Goal: Task Accomplishment & Management: Use online tool/utility

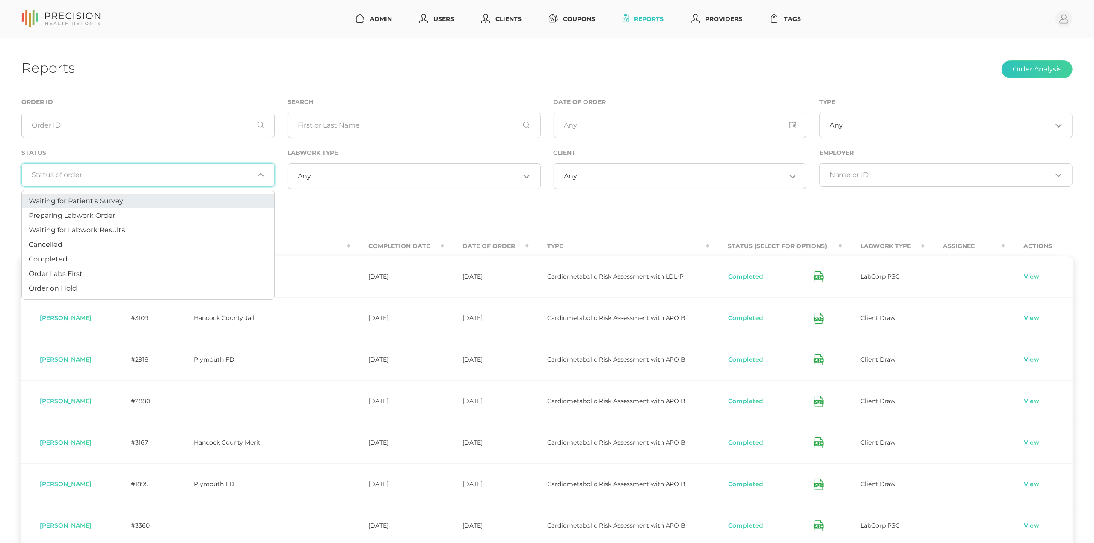
click at [133, 175] on input "Search for option" at bounding box center [143, 175] width 222 height 9
click at [124, 215] on li "Preparing Labwork Order" at bounding box center [148, 215] width 253 height 15
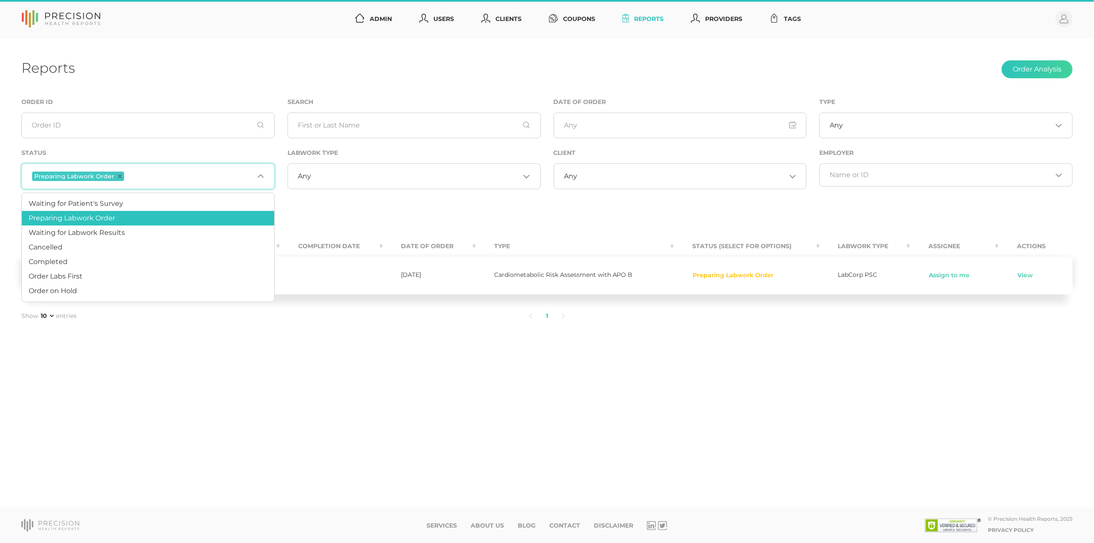
click at [168, 178] on input "Search for option" at bounding box center [190, 176] width 128 height 11
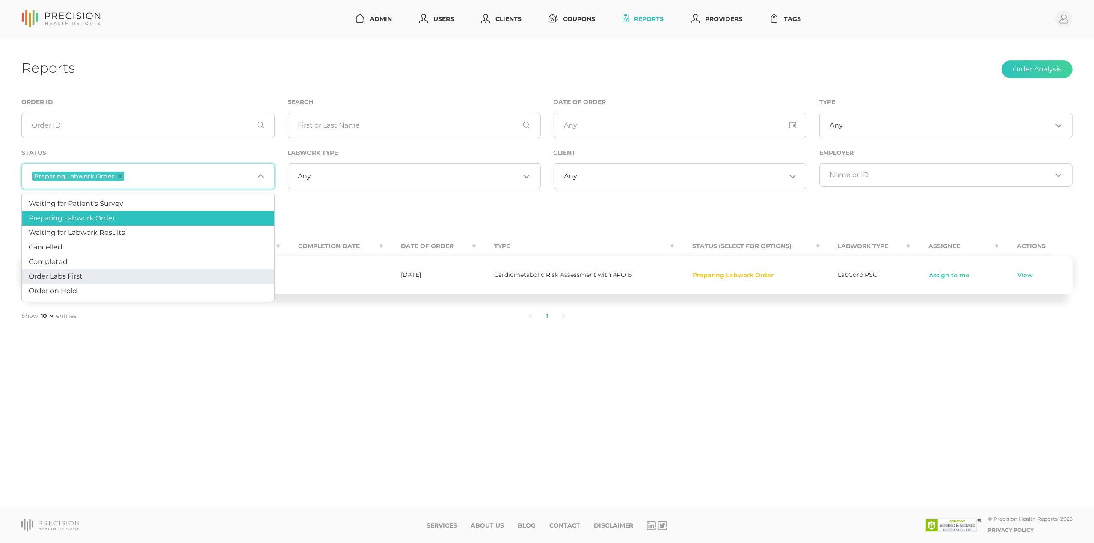
click at [132, 276] on li "Order Labs First" at bounding box center [148, 276] width 253 height 15
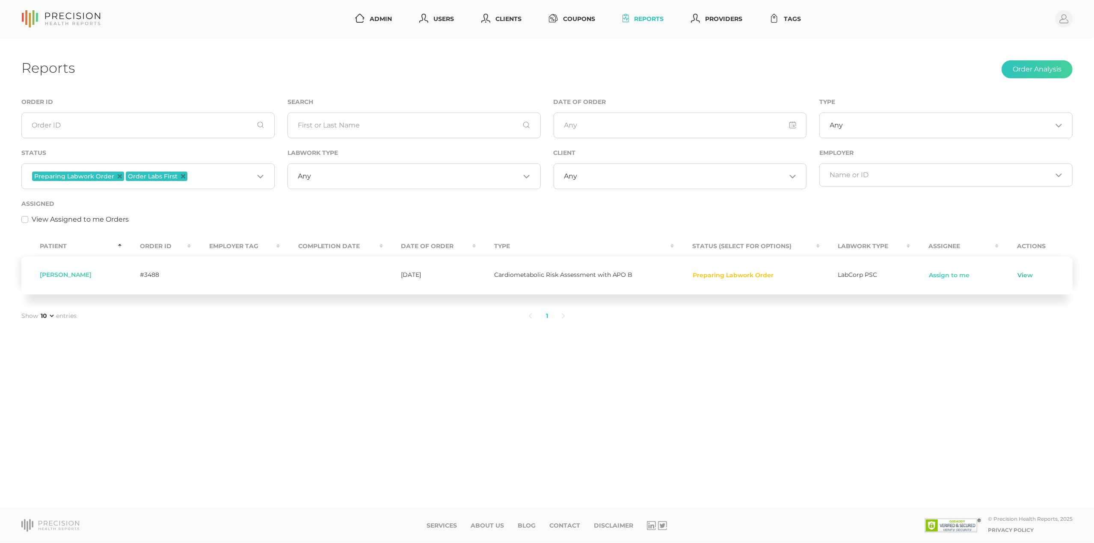
click at [1023, 276] on link "View" at bounding box center [1025, 275] width 16 height 9
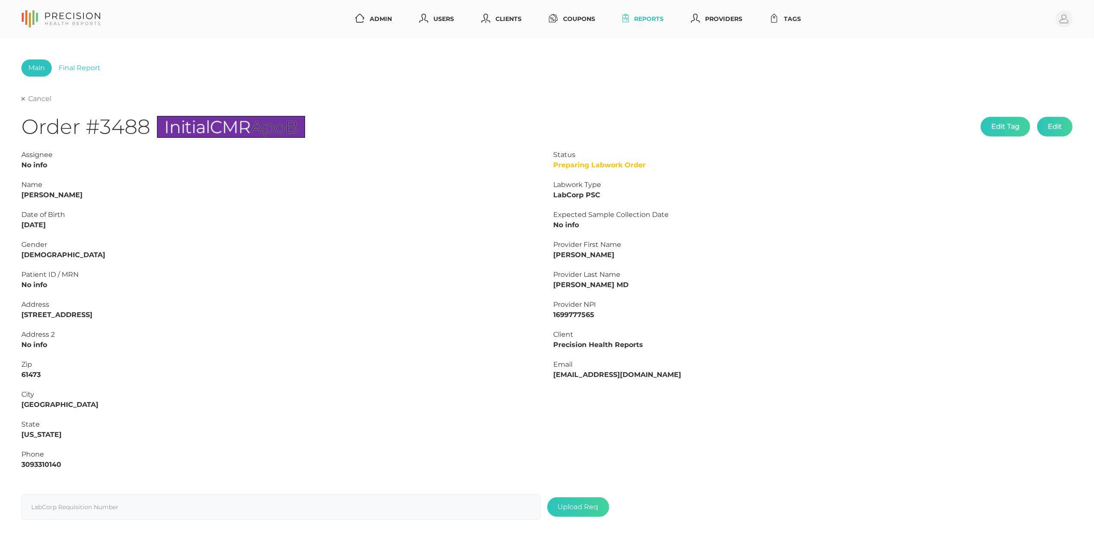
click at [36, 97] on link "Cancel" at bounding box center [36, 99] width 30 height 9
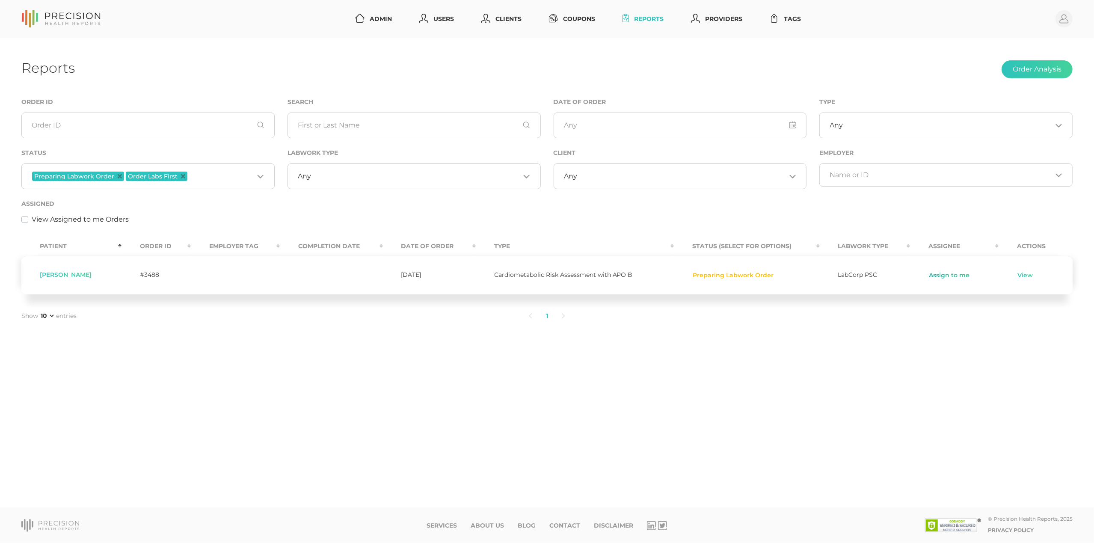
click at [957, 274] on link "Assign to me" at bounding box center [950, 275] width 42 height 9
click at [1005, 276] on link "View" at bounding box center [1003, 275] width 16 height 9
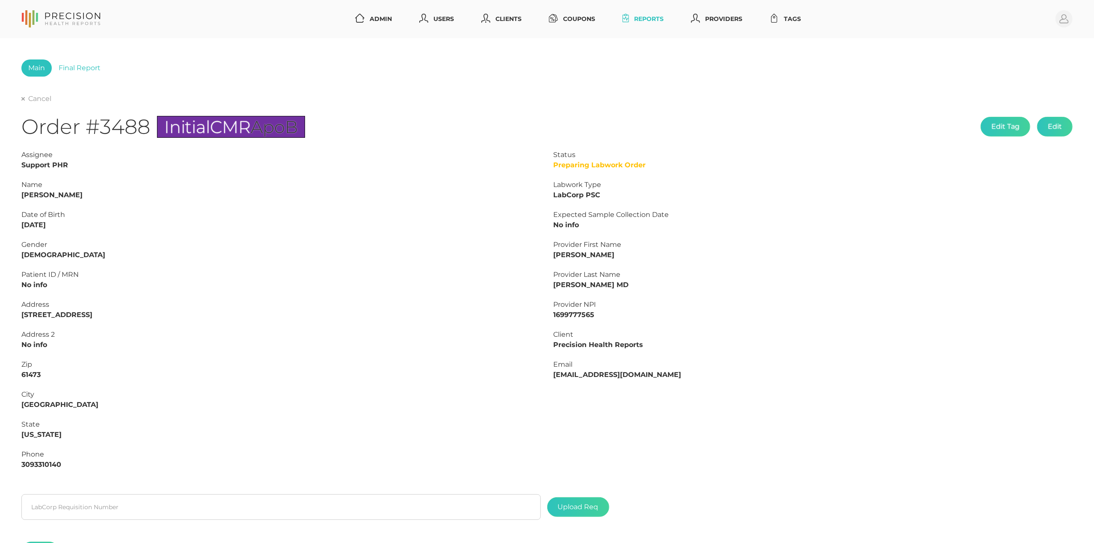
click at [60, 194] on strong "Richard White" at bounding box center [51, 195] width 61 height 8
copy strong "White"
click at [38, 189] on div "Name Richard White" at bounding box center [281, 190] width 520 height 21
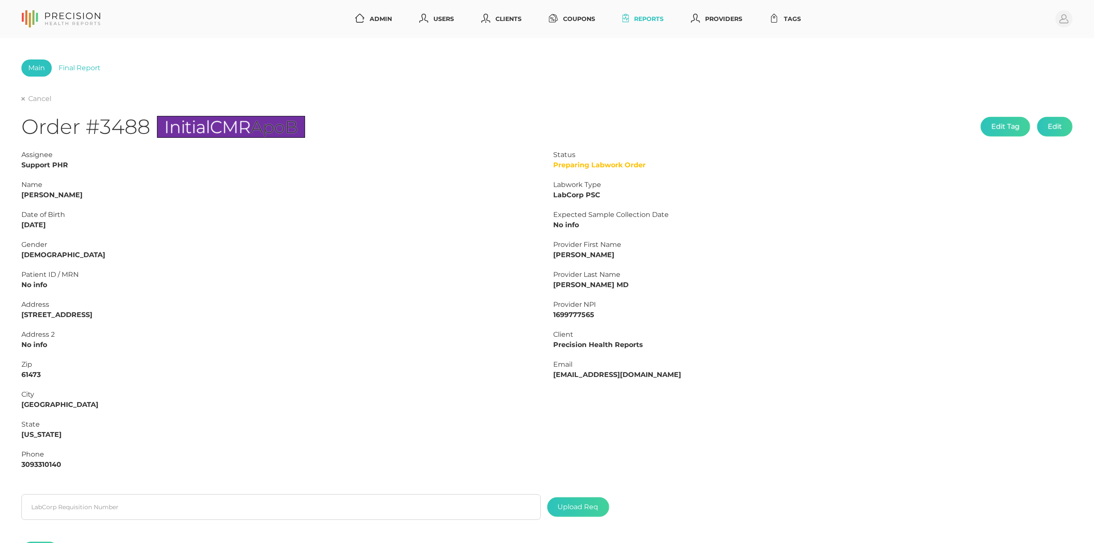
click at [36, 193] on strong "Richard White" at bounding box center [51, 195] width 61 height 8
copy strong "Richard"
click at [62, 194] on strong "Richard White" at bounding box center [51, 195] width 61 height 8
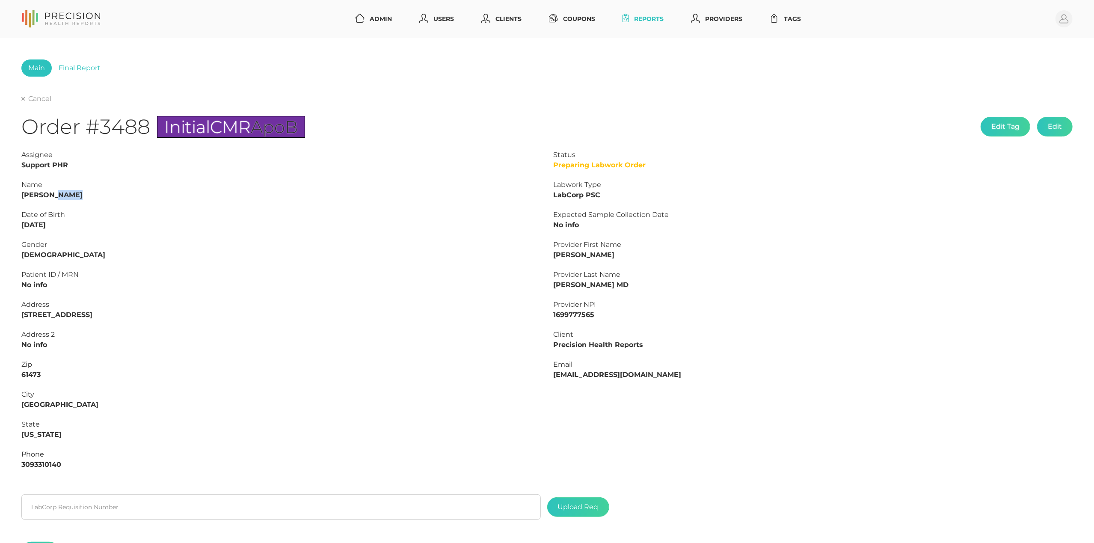
copy strong "White"
click at [0, 225] on html "Admin Users Clients Coupons Reports Providers Tags Profile Main Final Report Ca…" at bounding box center [547, 317] width 1094 height 635
copy strong "08/23/1986"
click at [98, 510] on input "text" at bounding box center [281, 507] width 520 height 26
paste input "L2506172155"
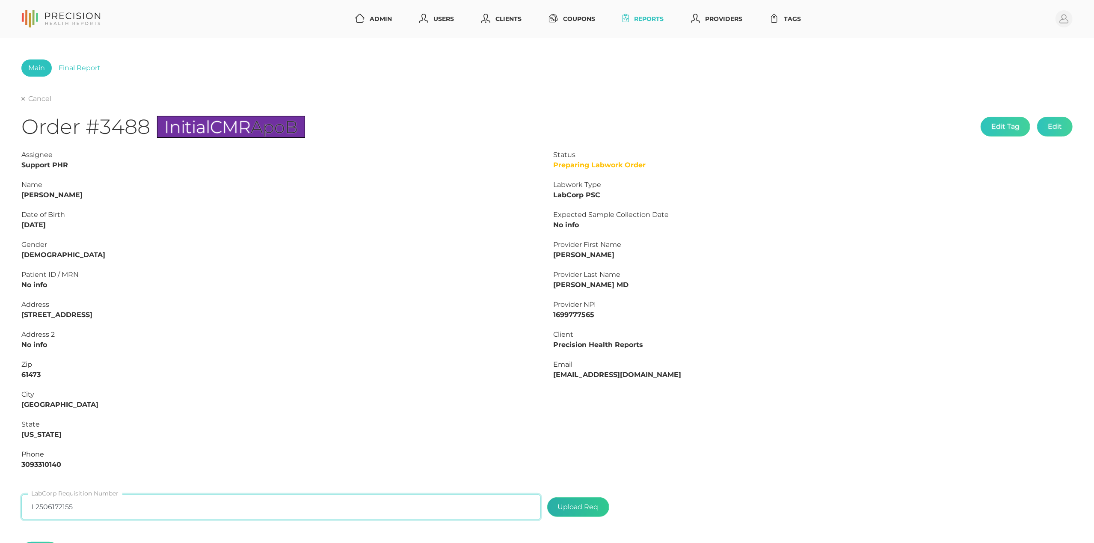
type input "L2506172155"
click at [574, 505] on label at bounding box center [578, 507] width 61 height 19
click at [599, 503] on input "file" at bounding box center [599, 503] width 0 height 0
type input "C:\fakepath\644494e4-b56c-4561-97e9-193ec3e1bd33.pdf"
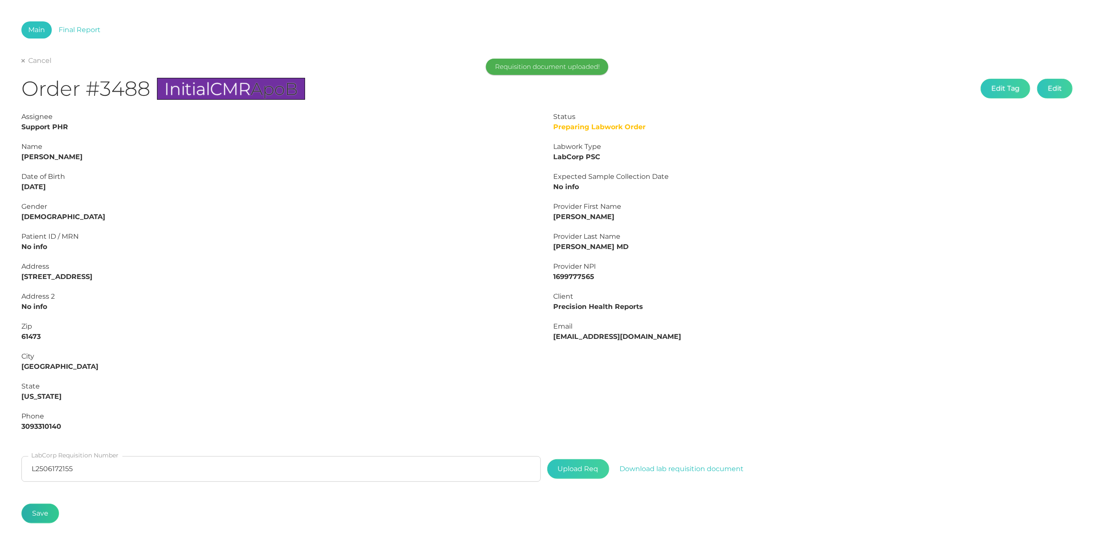
click at [43, 515] on button "Save" at bounding box center [40, 514] width 38 height 20
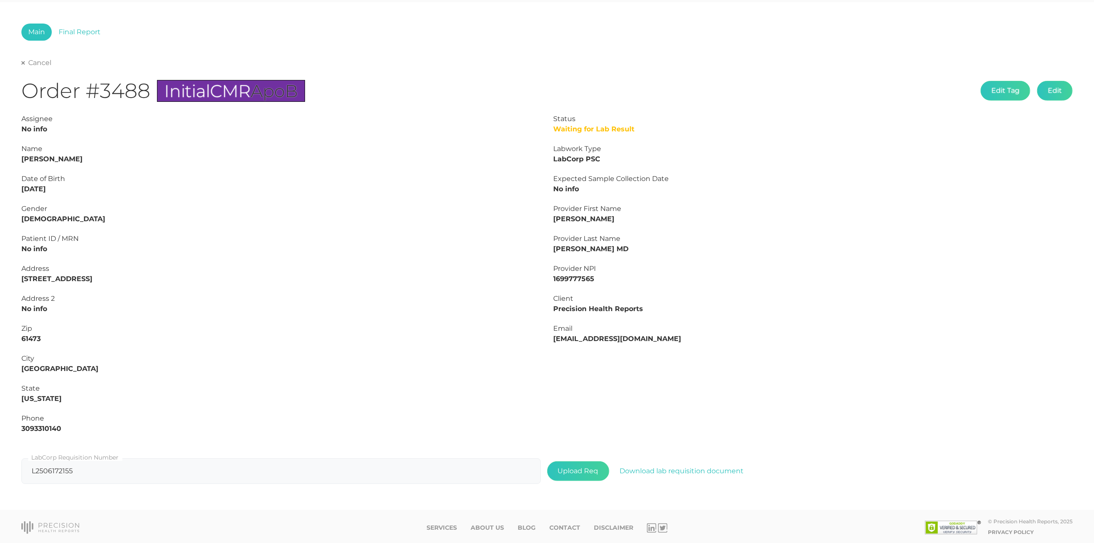
click at [39, 64] on link "Cancel" at bounding box center [36, 63] width 30 height 9
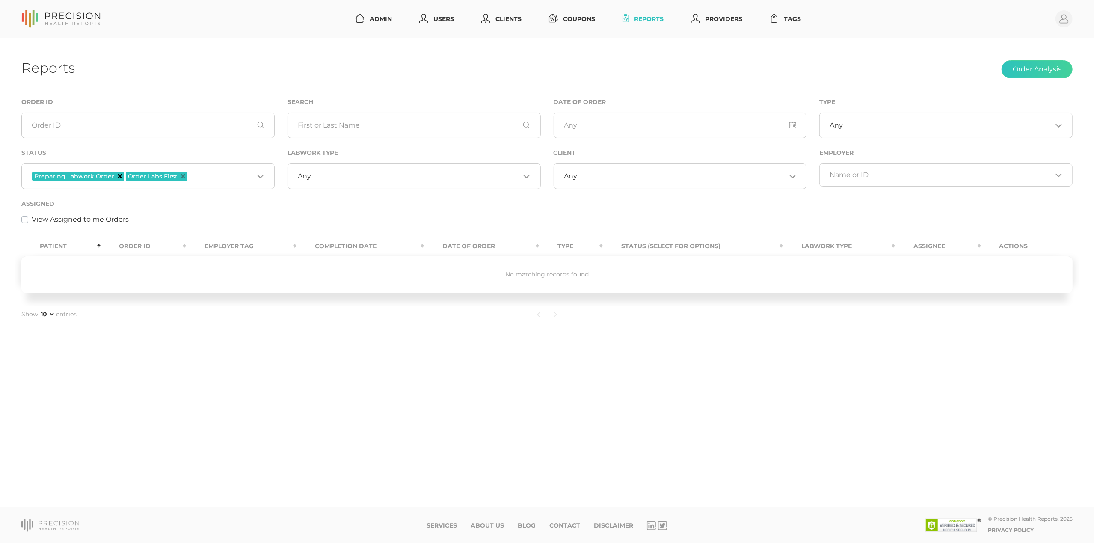
click at [118, 177] on icon "Deselect Preparing Labwork Order" at bounding box center [120, 176] width 4 height 4
click at [88, 177] on icon "Deselect Order Labs First" at bounding box center [89, 176] width 4 height 4
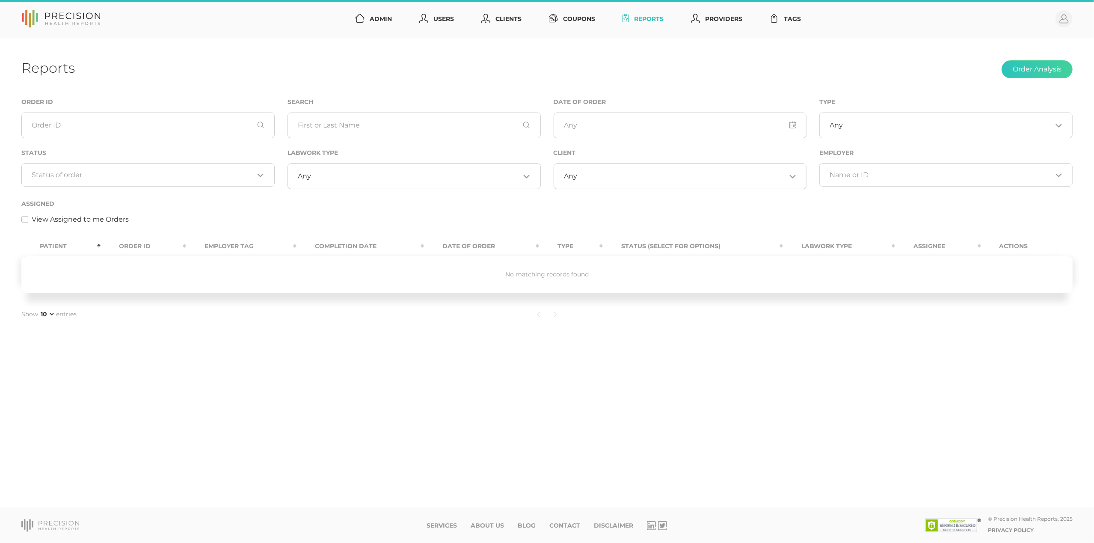
click at [101, 176] on input "Search for option" at bounding box center [143, 175] width 222 height 9
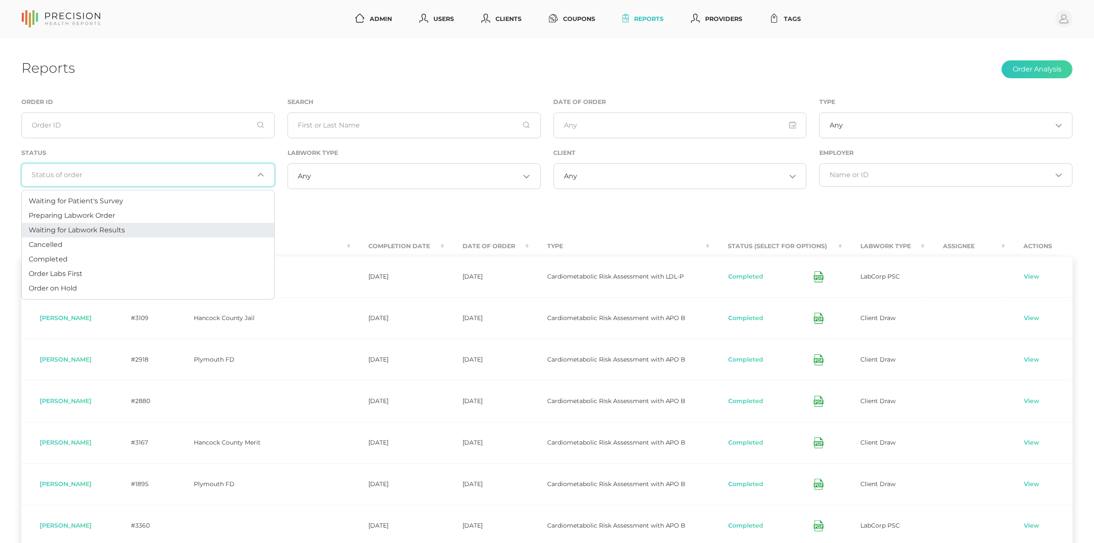
click at [92, 228] on span "Waiting for Labwork Results" at bounding box center [77, 230] width 96 height 8
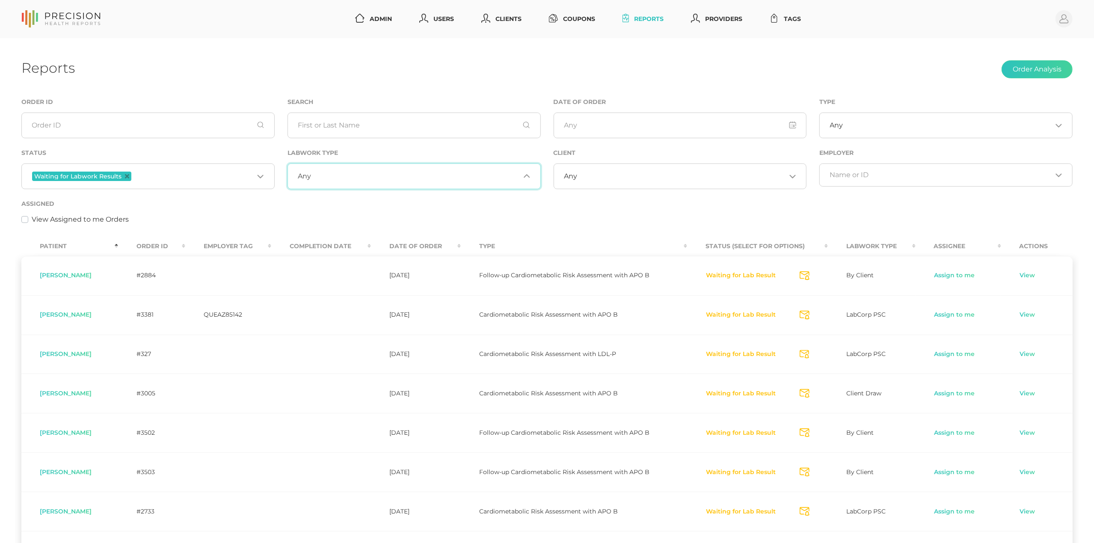
click at [401, 176] on input "Search for option" at bounding box center [415, 176] width 209 height 9
click at [701, 185] on div "Any Loading..." at bounding box center [680, 176] width 253 height 26
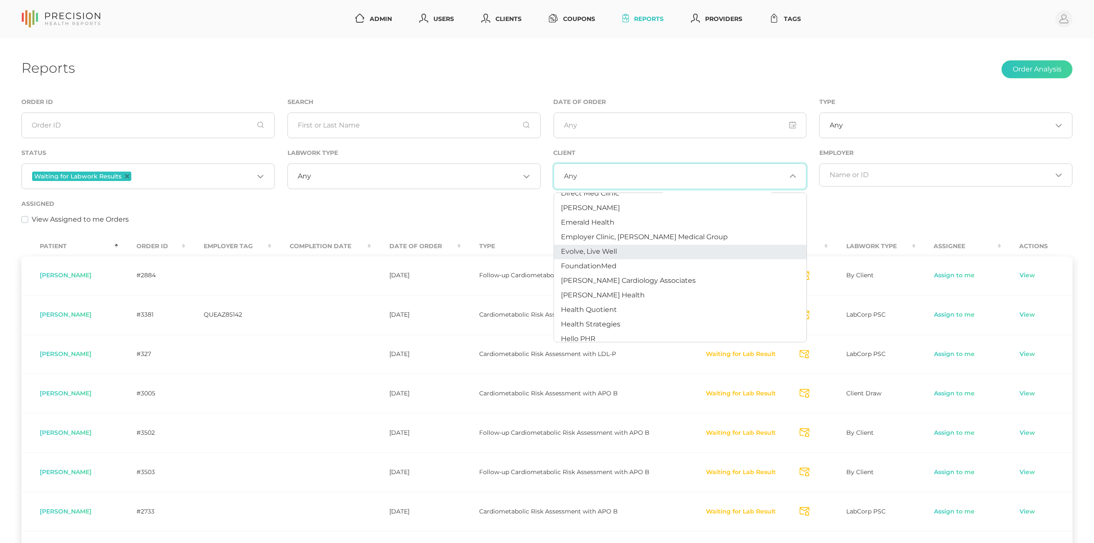
scroll to position [193, 0]
click at [594, 283] on span "Hancock Health" at bounding box center [603, 287] width 84 height 8
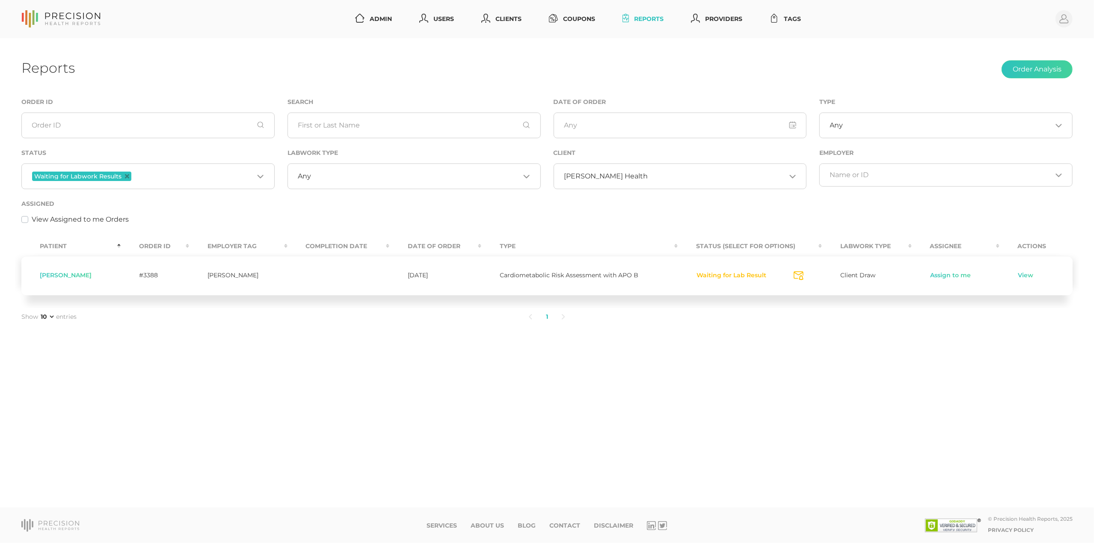
click at [648, 175] on input "Search for option" at bounding box center [717, 176] width 138 height 9
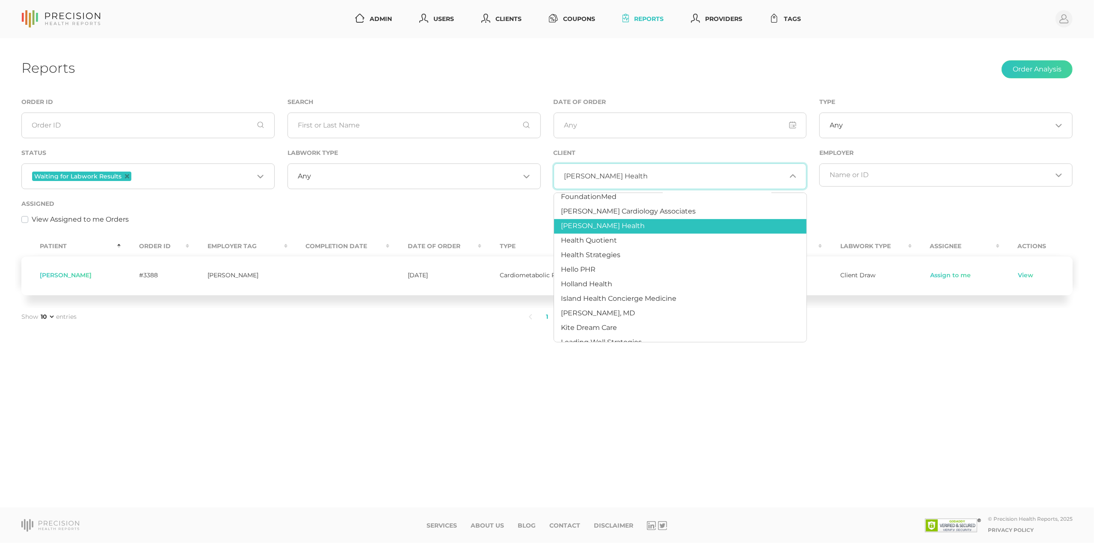
scroll to position [255, 0]
click at [596, 241] on span "Health Quotient" at bounding box center [589, 239] width 56 height 8
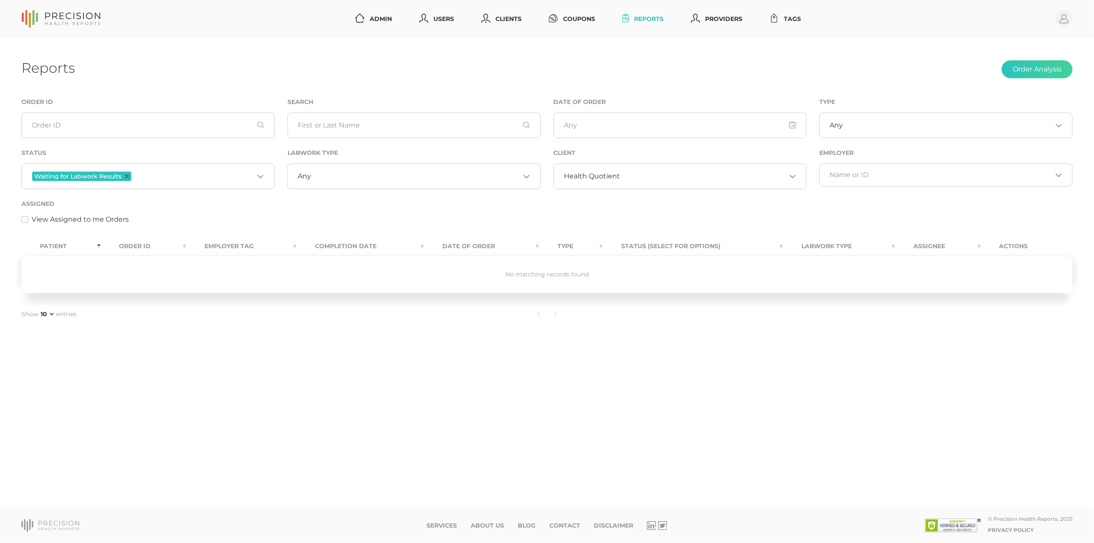
click at [592, 178] on span "Health Quotient" at bounding box center [592, 176] width 56 height 9
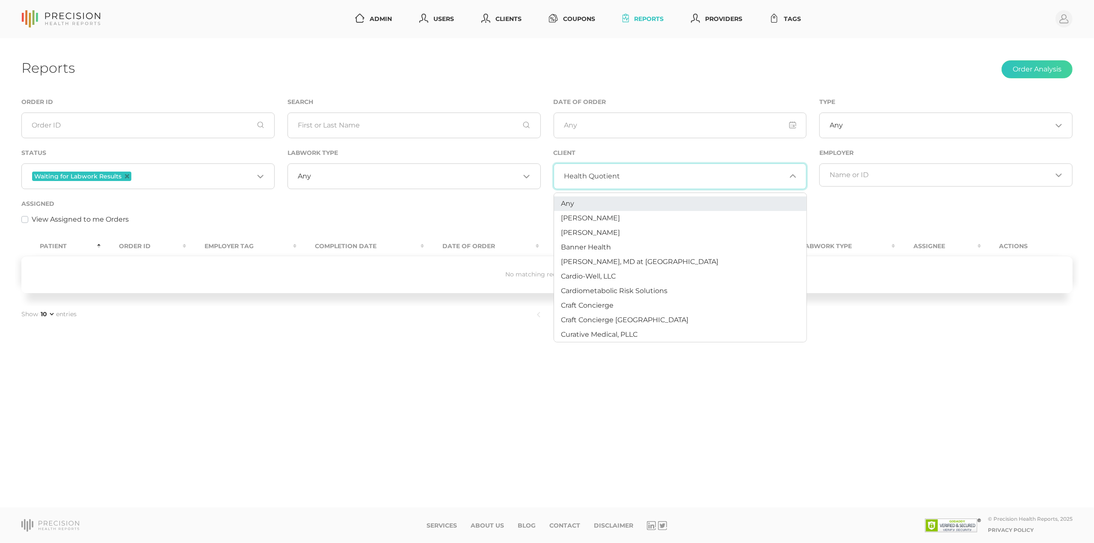
scroll to position [0, 0]
click at [576, 206] on li "Any" at bounding box center [680, 203] width 253 height 15
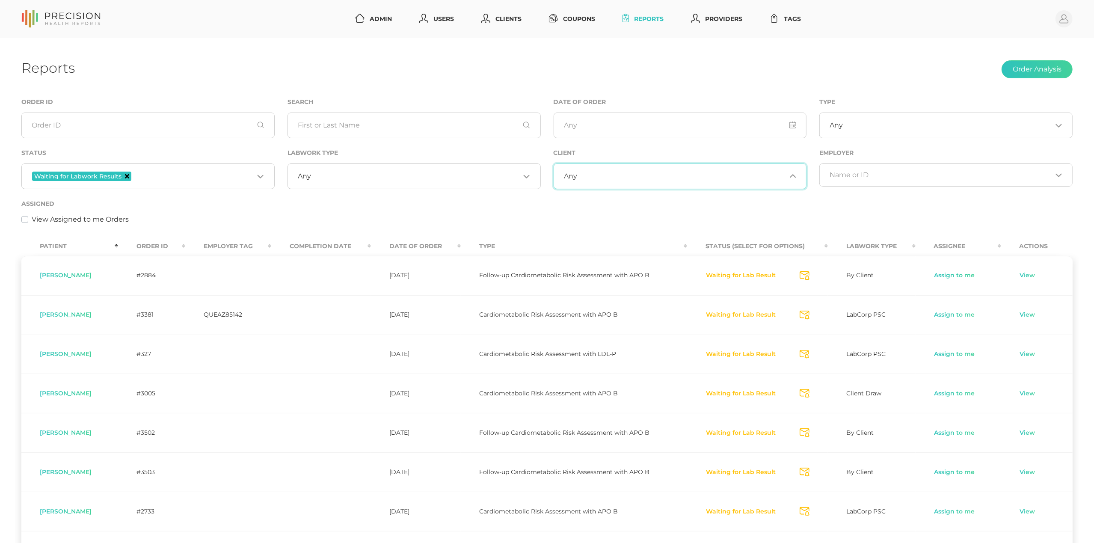
click at [125, 176] on icon "Deselect Waiting for Labwork Results" at bounding box center [127, 176] width 4 height 4
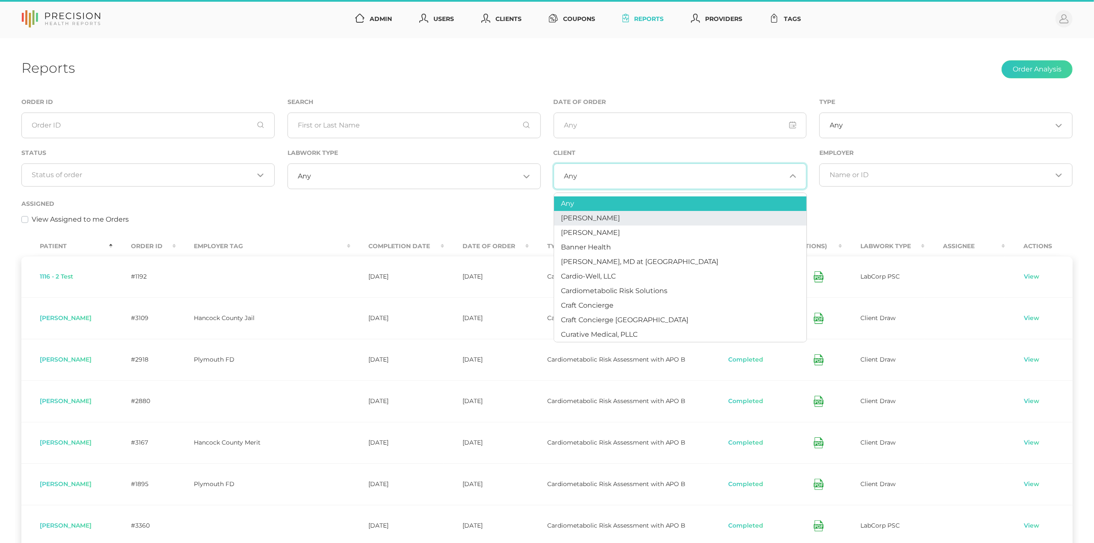
click at [422, 205] on div "Assigned View Assigned to me Orders" at bounding box center [547, 212] width 1052 height 26
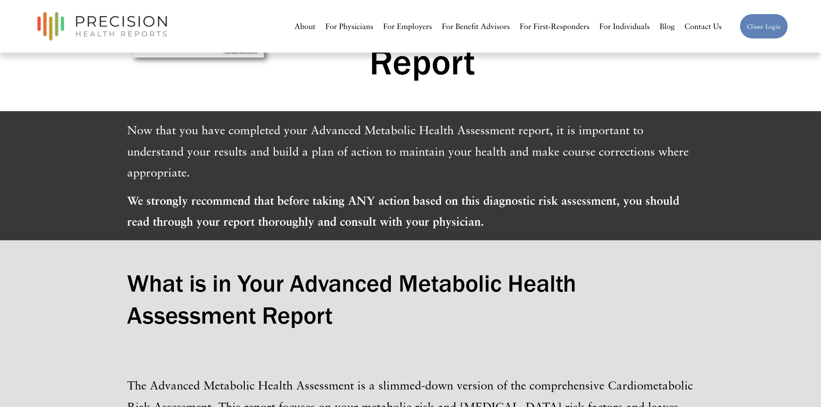
scroll to position [231, 0]
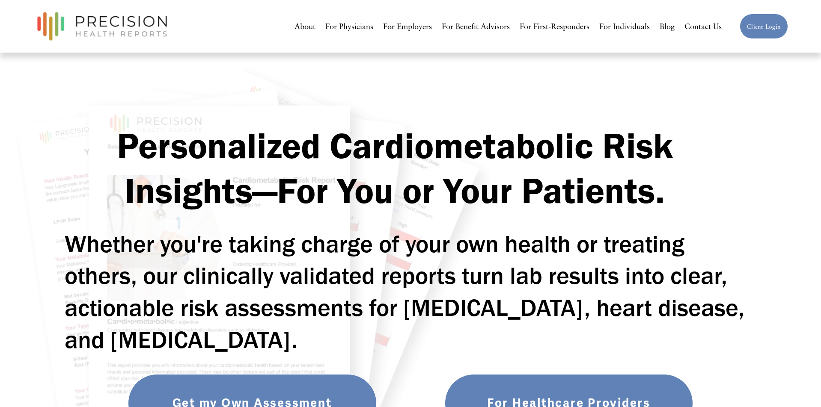
click at [605, 27] on link "For Individuals" at bounding box center [624, 26] width 51 height 16
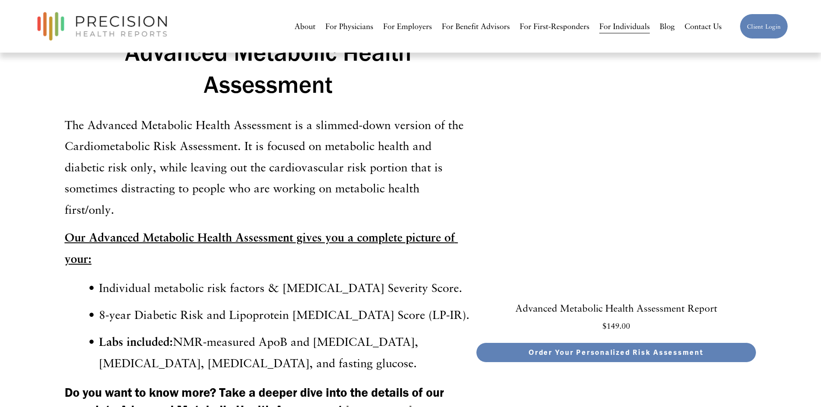
scroll to position [2628, 0]
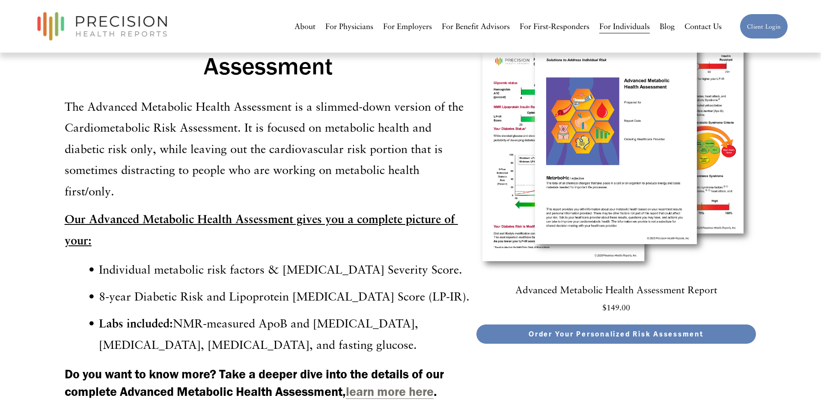
click at [387, 384] on strong "learn more here" at bounding box center [390, 391] width 88 height 15
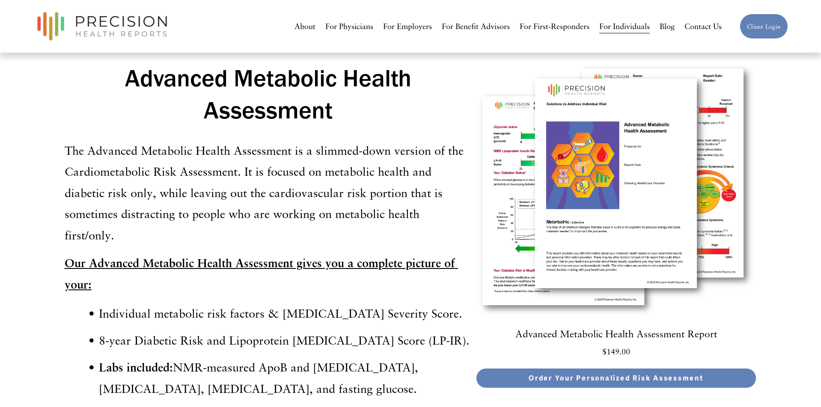
scroll to position [2579, 0]
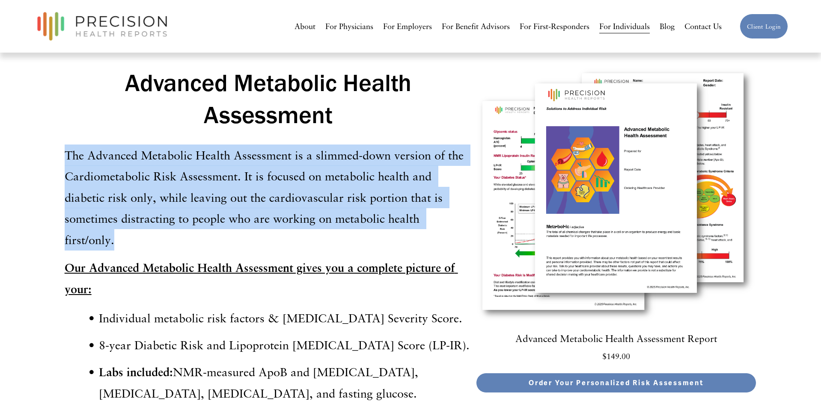
drag, startPoint x: 65, startPoint y: 119, endPoint x: 470, endPoint y: 184, distance: 409.8
click at [470, 184] on p "The Advanced Metabolic Health Assessment is a slimmed-down version of the Cardi…" at bounding box center [268, 198] width 407 height 106
copy p "The Advanced Metabolic Health Assessment is a slimmed-down version of the Cardi…"
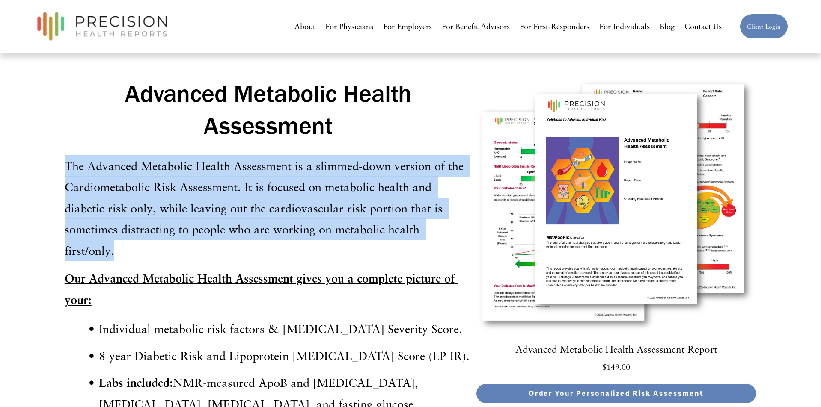
scroll to position [2547, 0]
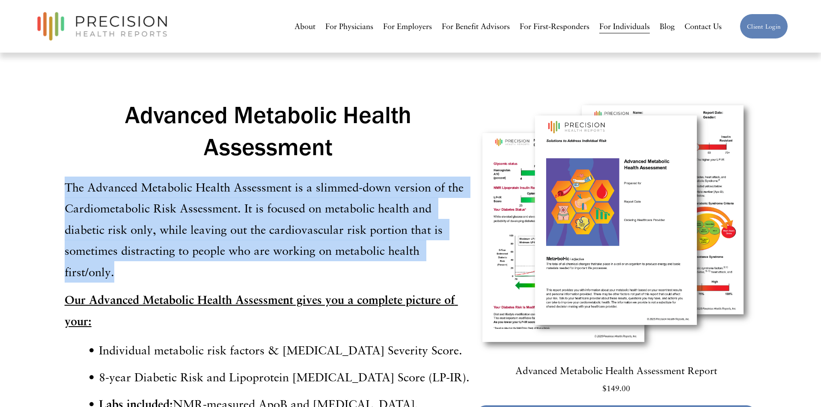
click at [235, 129] on div "Advanced Metabolic Health Assessment The Advanced Metabolic Health Assessment i…" at bounding box center [268, 267] width 407 height 337
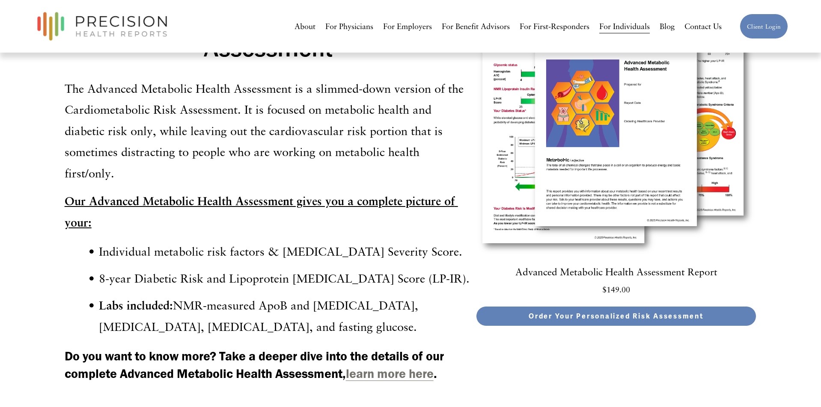
scroll to position [2658, 0]
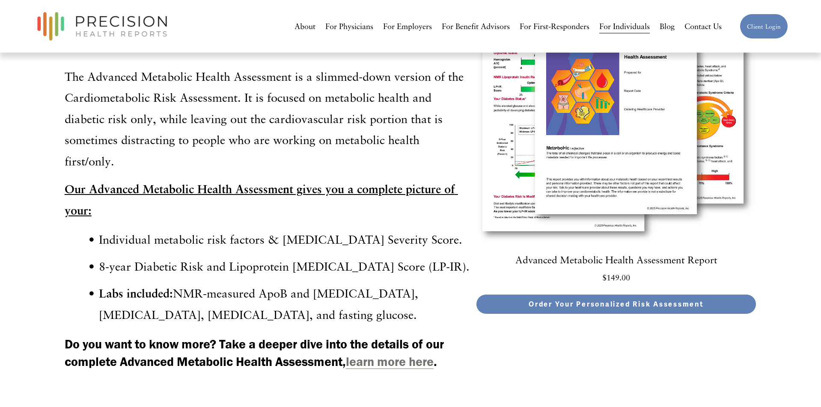
click at [223, 166] on div "Advanced Metabolic Health Assessment The Advanced Metabolic Health Assessment i…" at bounding box center [268, 156] width 407 height 337
drag, startPoint x: 65, startPoint y: 129, endPoint x: 339, endPoint y: 252, distance: 300.6
click at [339, 252] on div "Advanced Metabolic Health Assessment The Advanced Metabolic Health Assessment i…" at bounding box center [268, 156] width 407 height 337
copy div "Our Advanced Metabolic Health Assessment gives you a complete picture of your: …"
click at [413, 182] on strong "Our Advanced Metabolic Health Assessment gives you a complete picture of your:" at bounding box center [261, 200] width 393 height 36
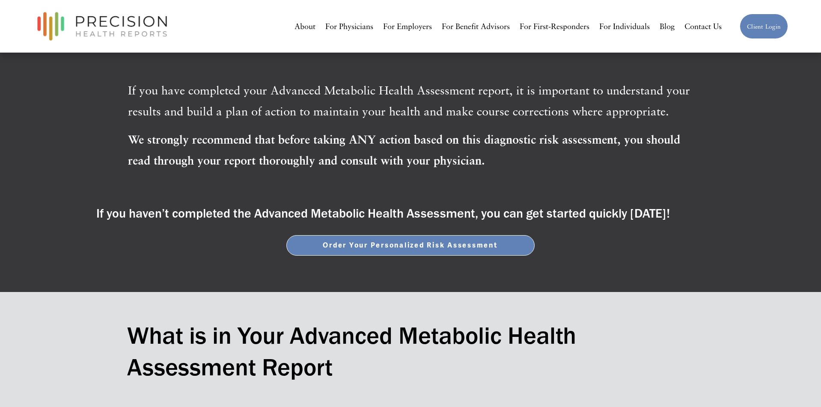
scroll to position [287, 0]
